Goal: Information Seeking & Learning: Learn about a topic

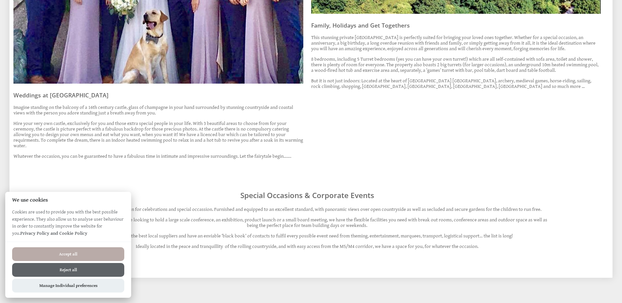
scroll to position [574, 0]
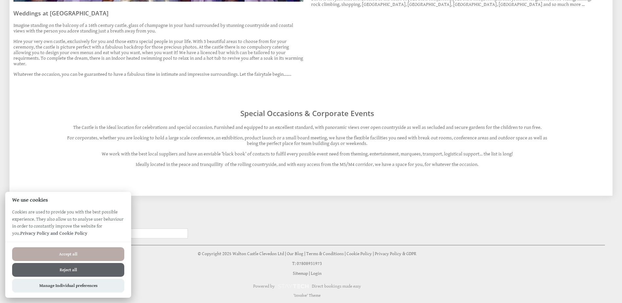
click at [78, 274] on button "Reject all" at bounding box center [68, 270] width 112 height 14
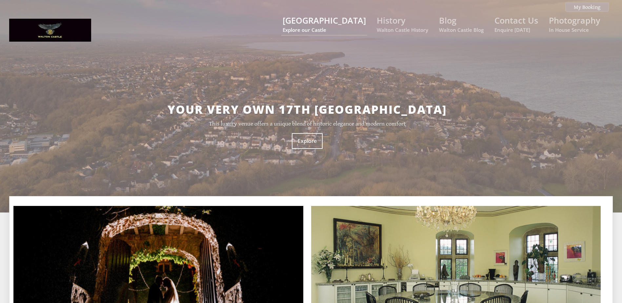
click at [328, 23] on link "[GEOGRAPHIC_DATA] Explore our Castle" at bounding box center [324, 24] width 83 height 18
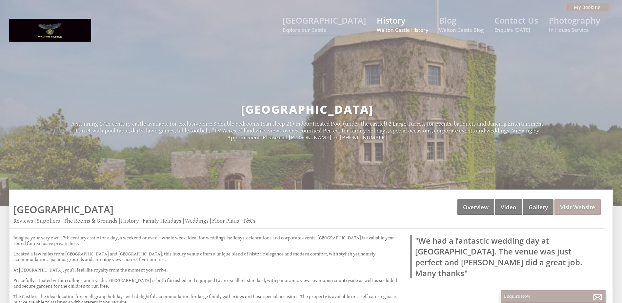
click at [387, 16] on link "History Walton Castle History" at bounding box center [402, 24] width 51 height 18
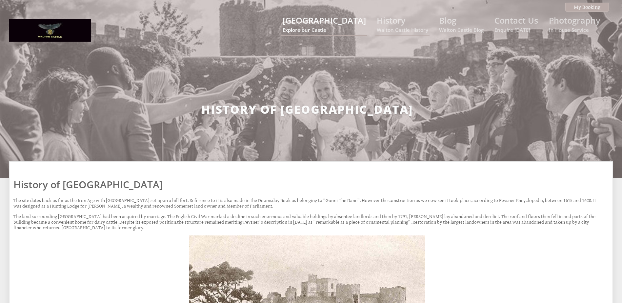
click at [354, 18] on link "[GEOGRAPHIC_DATA] Explore our Castle" at bounding box center [324, 24] width 83 height 18
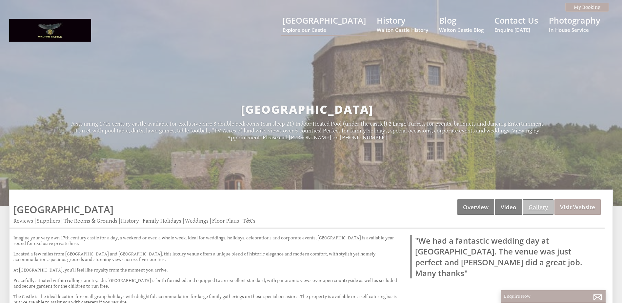
click at [528, 206] on link "Gallery" at bounding box center [538, 206] width 30 height 15
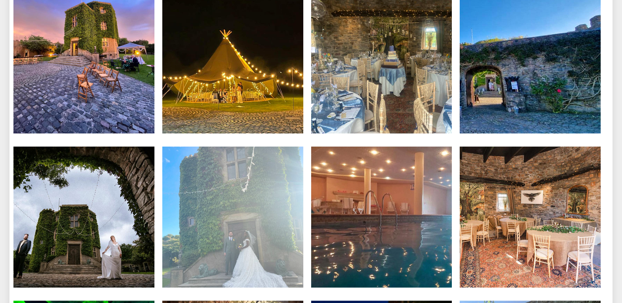
scroll to position [3869, 0]
